Goal: Task Accomplishment & Management: Manage account settings

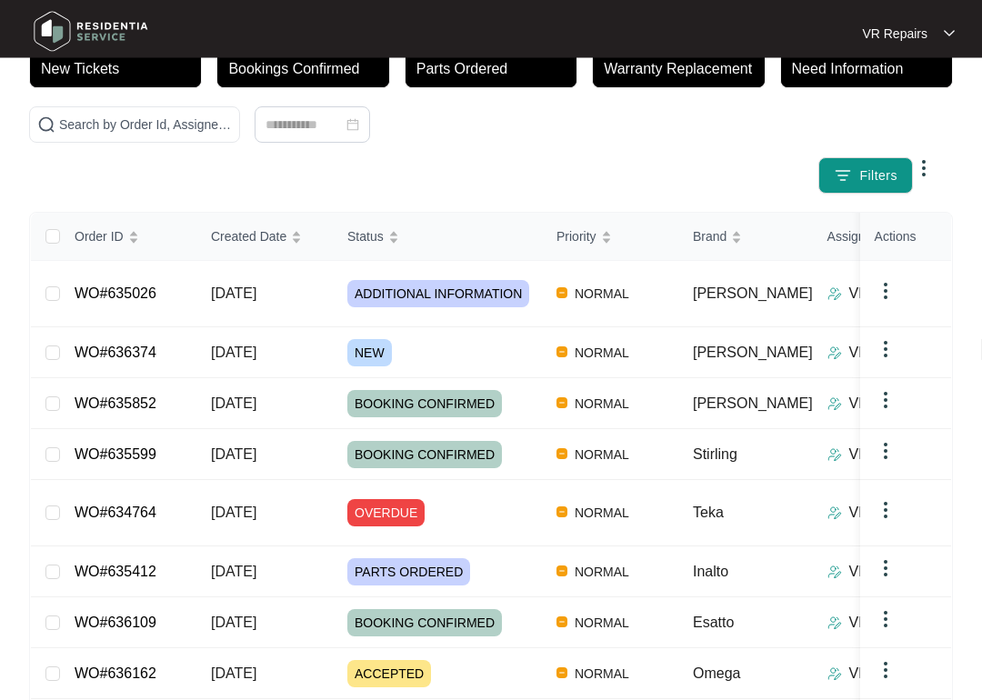
scroll to position [136, 0]
click at [135, 345] on link "WO#636374" at bounding box center [116, 352] width 82 height 15
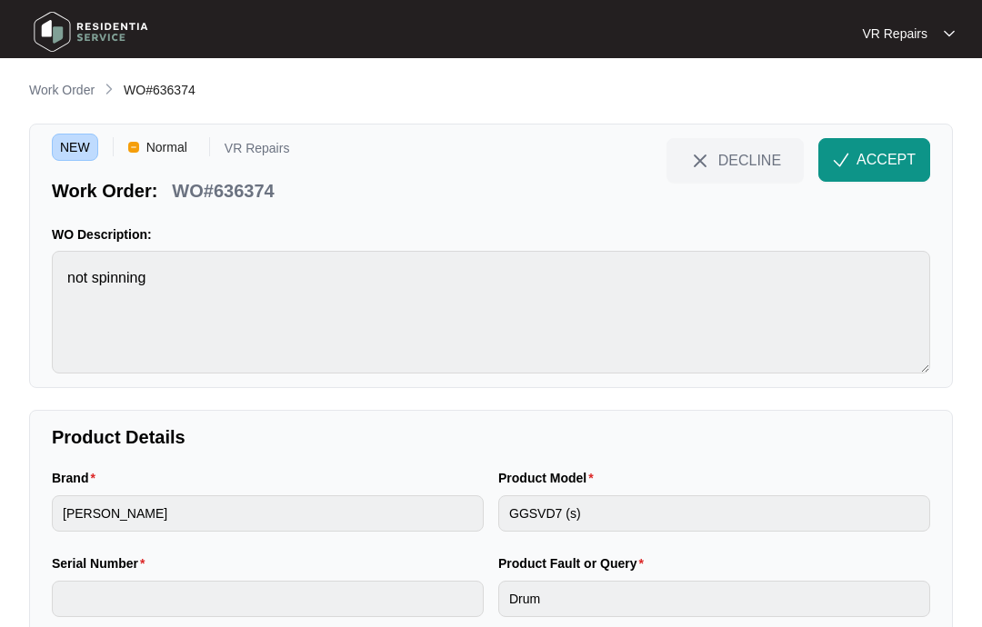
click at [67, 87] on p "Work Order" at bounding box center [61, 90] width 65 height 18
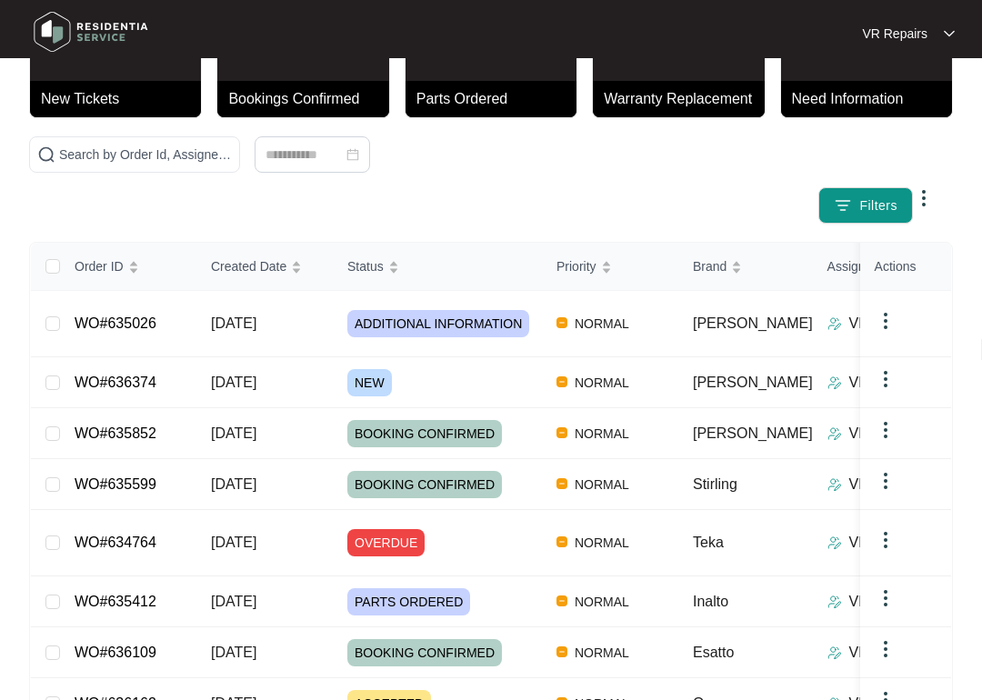
scroll to position [121, 0]
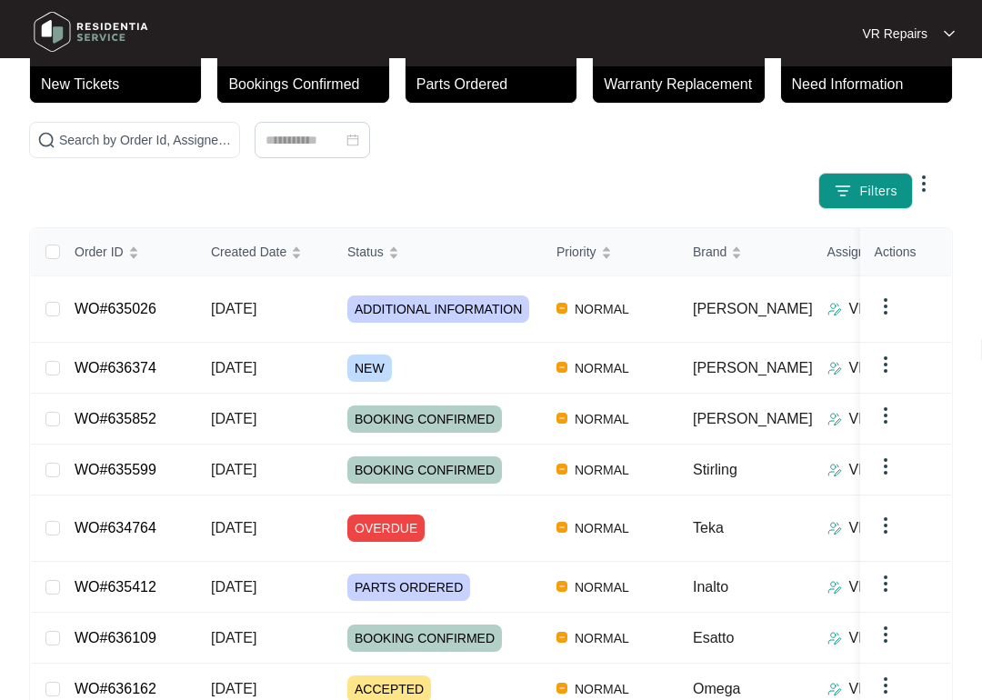
click at [155, 360] on link "WO#636374" at bounding box center [116, 367] width 82 height 15
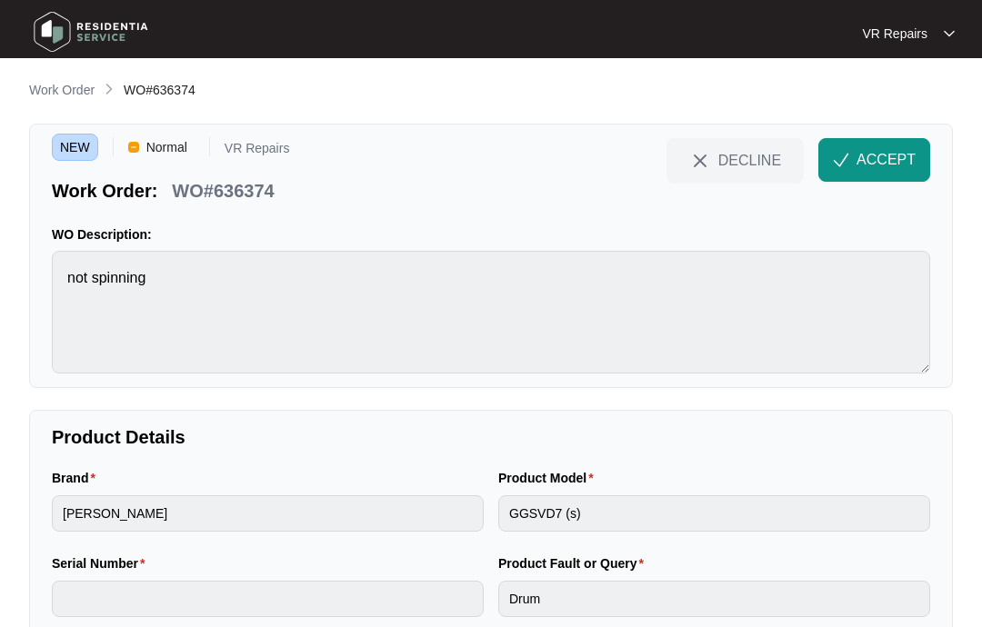
click at [882, 144] on button "ACCEPT" at bounding box center [874, 160] width 112 height 44
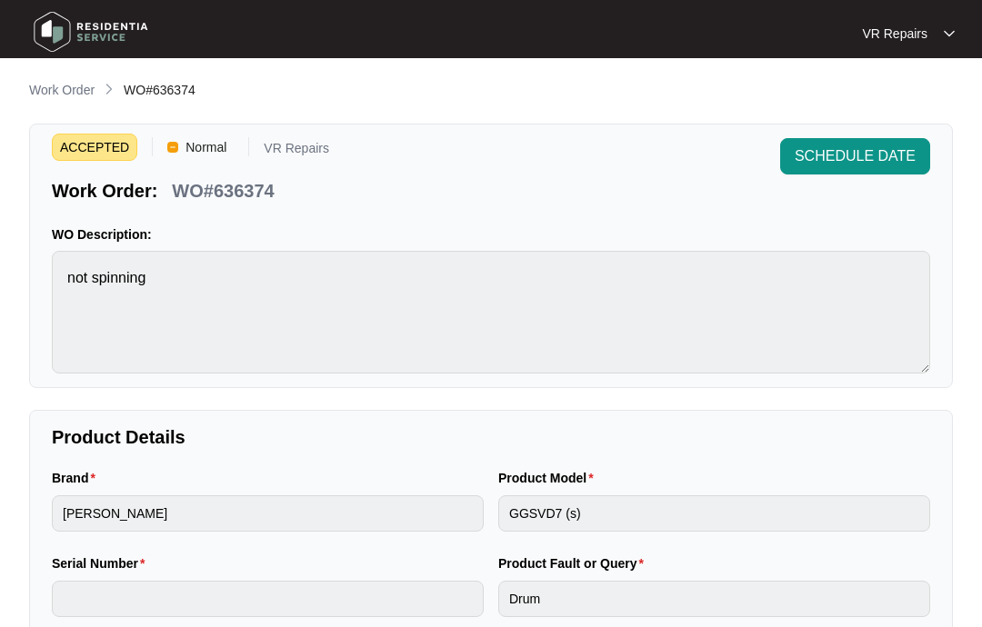
click at [68, 82] on p "Work Order" at bounding box center [61, 90] width 65 height 18
